Goal: Transaction & Acquisition: Obtain resource

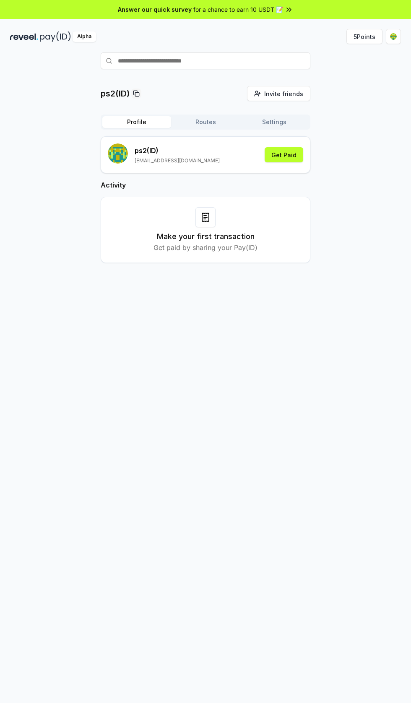
click at [393, 36] on html "Answer our quick survey for a chance to earn 10 USDT 📝 Alpha 5 Points ps2(ID) I…" at bounding box center [205, 351] width 411 height 703
click at [325, 160] on div "Sign Out" at bounding box center [353, 160] width 93 height 14
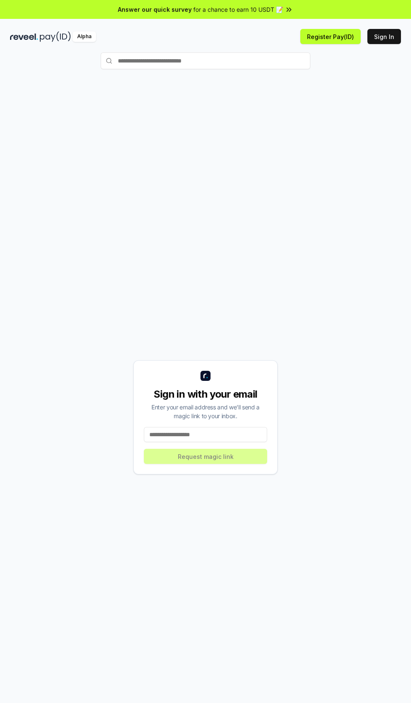
click at [209, 442] on input at bounding box center [205, 434] width 123 height 15
type input "**********"
click at [221, 464] on button "Request magic link" at bounding box center [205, 456] width 123 height 15
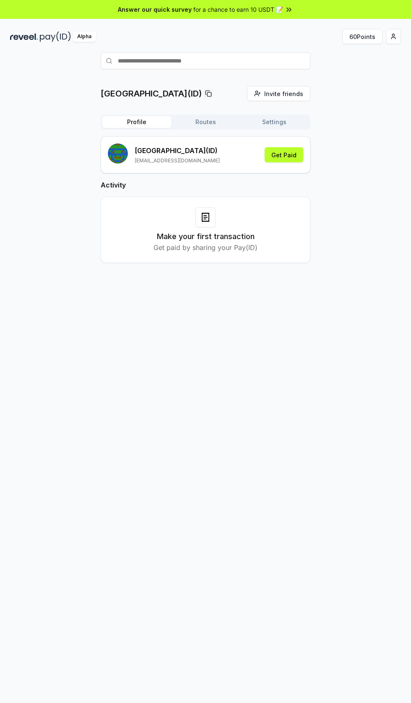
click at [364, 36] on button "60 Points" at bounding box center [362, 36] width 40 height 15
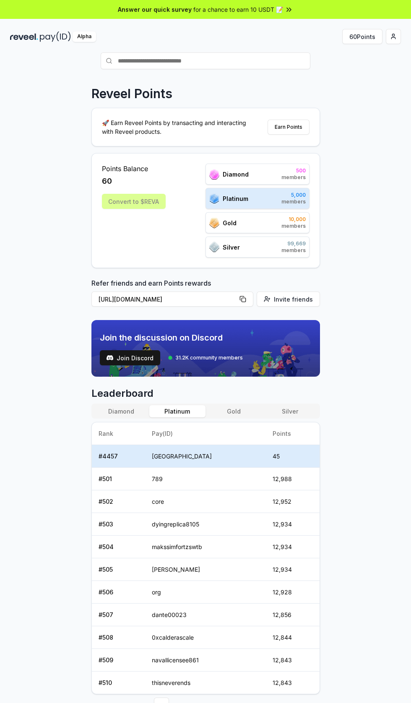
click at [235, 411] on button "Gold" at bounding box center [233, 411] width 56 height 12
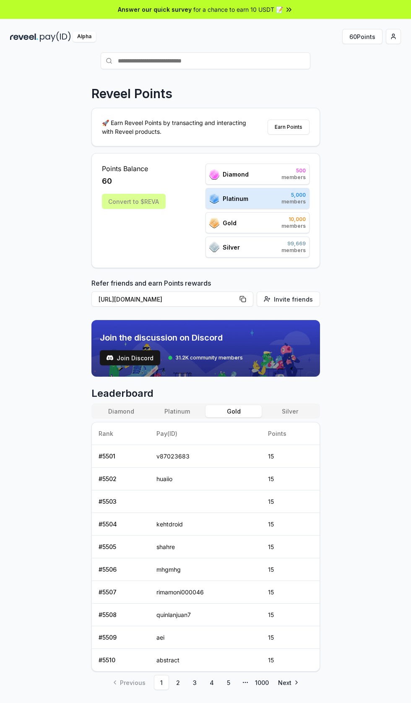
click at [183, 410] on button "Platinum" at bounding box center [177, 411] width 56 height 12
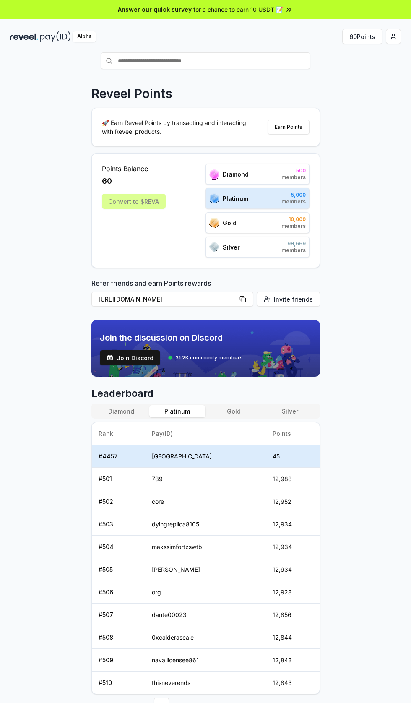
click at [124, 411] on button "Diamond" at bounding box center [121, 411] width 56 height 12
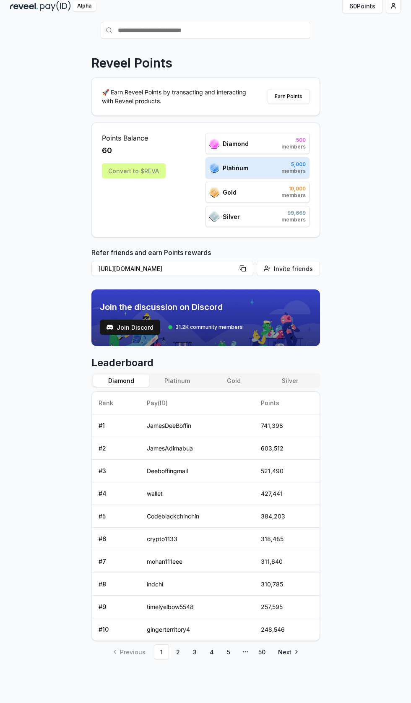
scroll to position [30, 0]
click at [178, 380] on button "Platinum" at bounding box center [177, 381] width 56 height 12
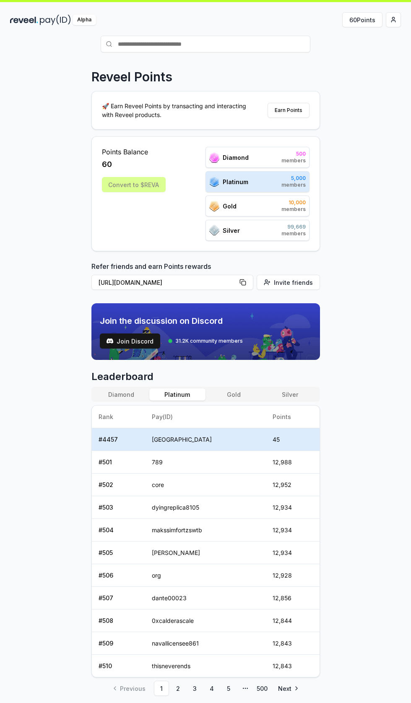
scroll to position [18, 0]
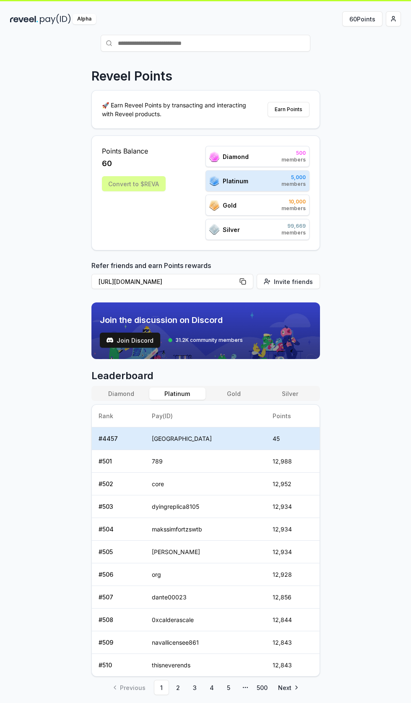
click at [296, 392] on button "Silver" at bounding box center [290, 393] width 56 height 12
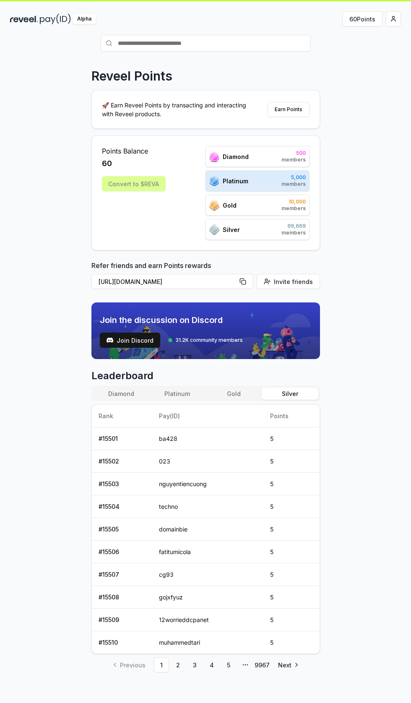
click at [232, 393] on button "Gold" at bounding box center [233, 393] width 56 height 12
click at [292, 393] on button "Silver" at bounding box center [290, 393] width 56 height 12
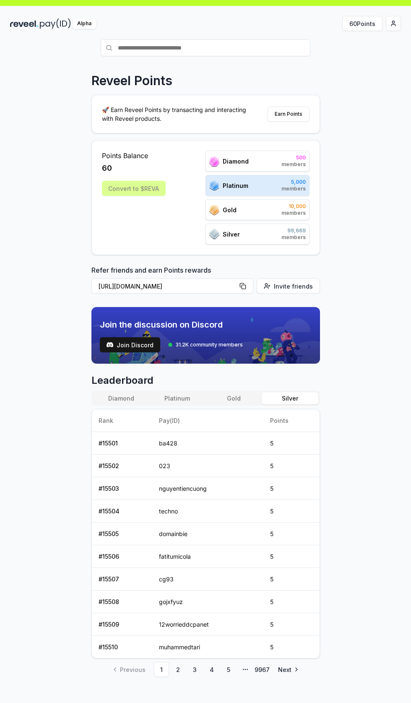
scroll to position [0, 0]
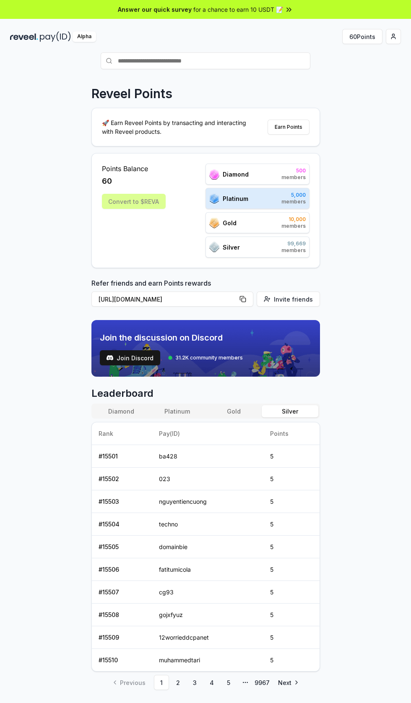
click at [130, 413] on button "Diamond" at bounding box center [121, 411] width 56 height 12
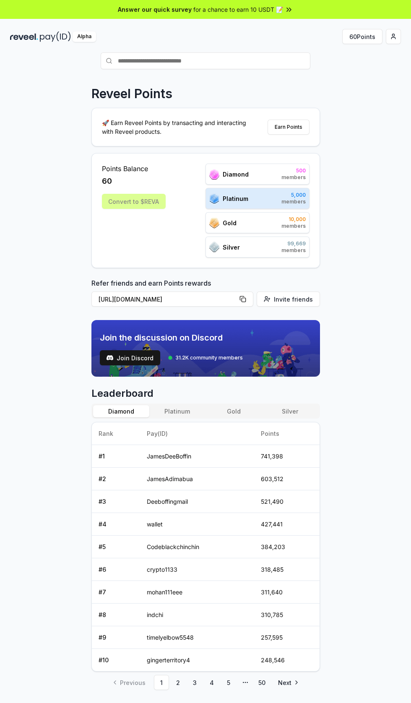
click at [179, 408] on button "Platinum" at bounding box center [177, 411] width 56 height 12
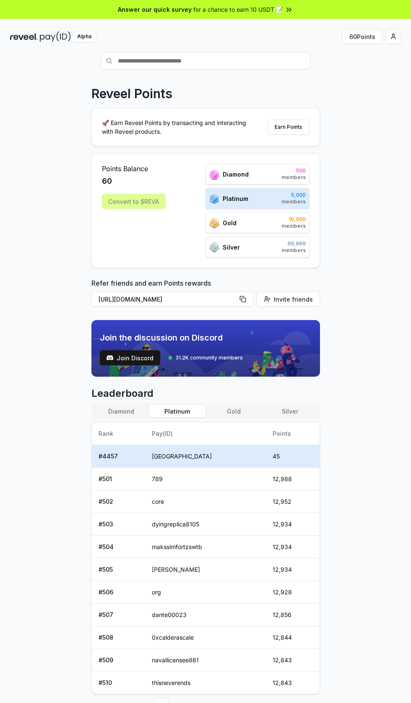
click at [291, 125] on button "Earn Points" at bounding box center [289, 127] width 42 height 15
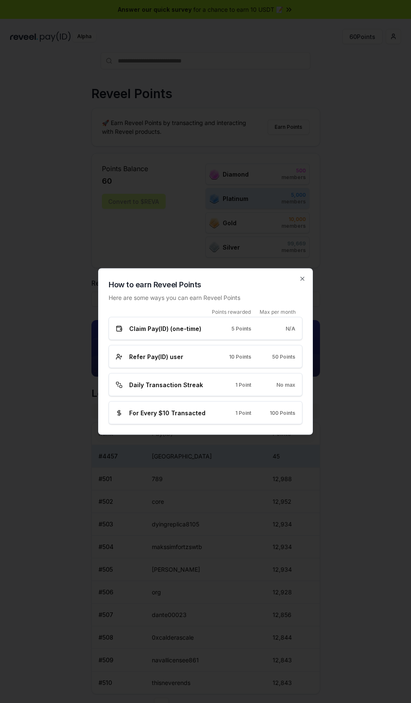
click at [310, 476] on div at bounding box center [205, 351] width 411 height 703
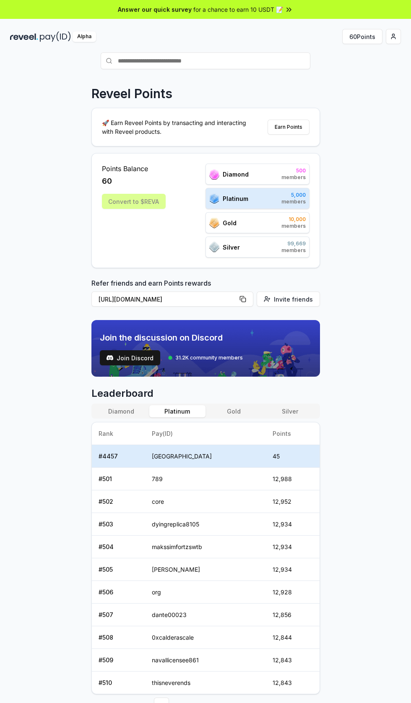
click at [292, 124] on button "Earn Points" at bounding box center [289, 127] width 42 height 15
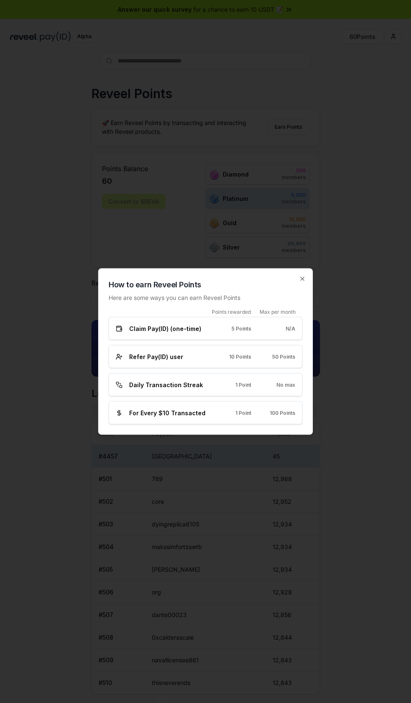
click at [293, 124] on div at bounding box center [205, 351] width 411 height 703
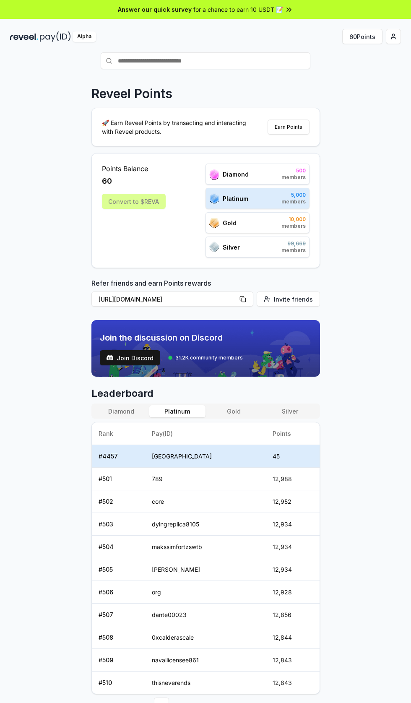
click at [292, 127] on button "Earn Points" at bounding box center [289, 127] width 42 height 15
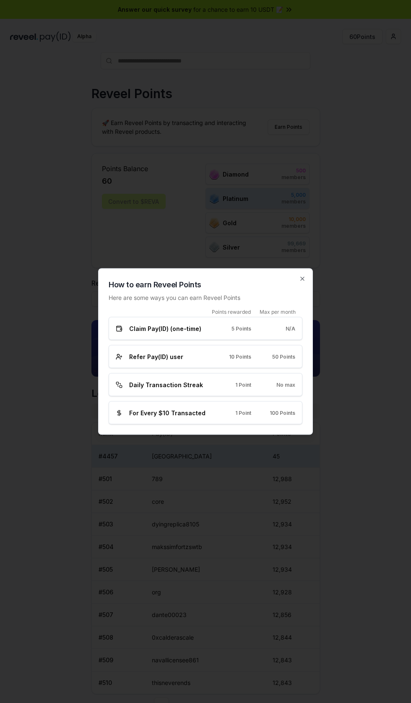
click at [177, 384] on span "Daily Transaction Streak" at bounding box center [166, 384] width 74 height 9
click at [168, 384] on span "Daily Transaction Streak" at bounding box center [166, 384] width 74 height 9
click at [289, 381] on div "Daily Transaction Streak 1 Point No max" at bounding box center [205, 384] width 179 height 9
click at [294, 380] on div "Daily Transaction Streak 1 Point No max" at bounding box center [205, 384] width 179 height 9
click at [300, 381] on div "Daily Transaction Streak 1 Point No max" at bounding box center [206, 384] width 194 height 23
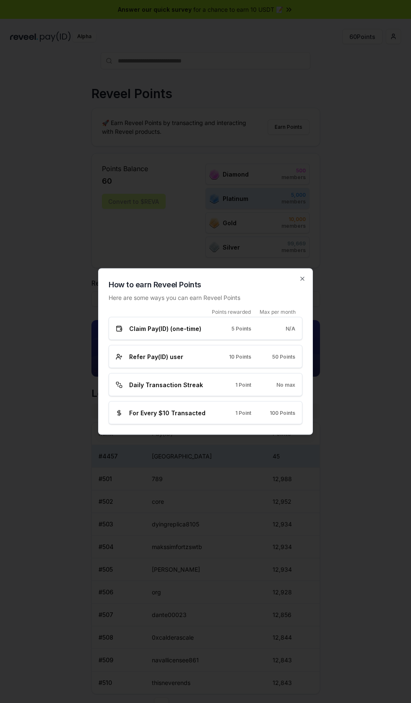
click at [185, 386] on span "Daily Transaction Streak" at bounding box center [166, 384] width 74 height 9
click at [372, 374] on div at bounding box center [205, 351] width 411 height 703
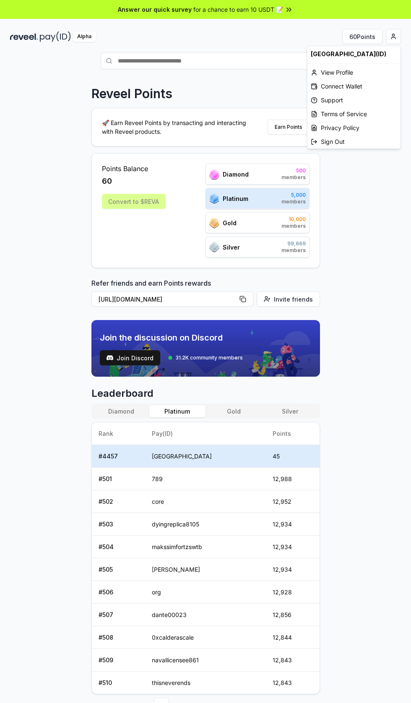
click at [392, 34] on html "Answer our quick survey for a chance to earn 10 USDT 📝 Alpha 60 Points Reveel P…" at bounding box center [205, 351] width 411 height 703
click at [375, 250] on html "Answer our quick survey for a chance to earn 10 USDT 📝 Alpha 60 Points Reveel P…" at bounding box center [205, 351] width 411 height 703
click at [291, 127] on button "Earn Points" at bounding box center [289, 127] width 42 height 15
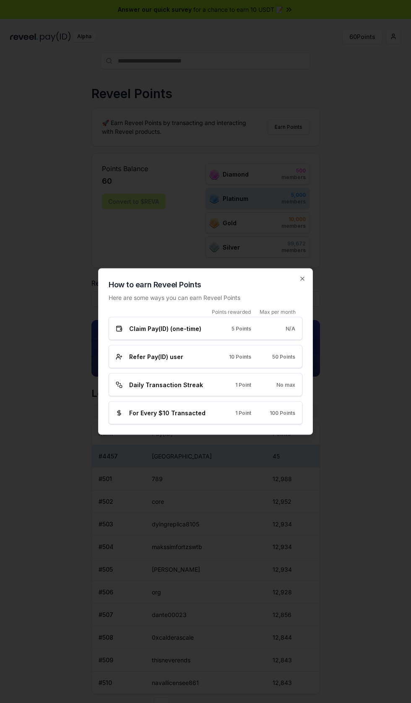
click at [354, 325] on div at bounding box center [205, 351] width 411 height 703
